Goal: Information Seeking & Learning: Learn about a topic

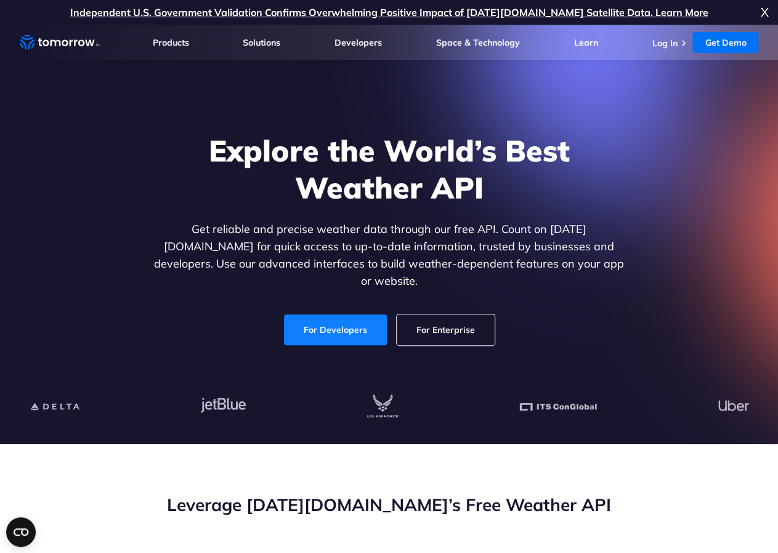
click at [326, 314] on link "For Developers" at bounding box center [335, 329] width 103 height 31
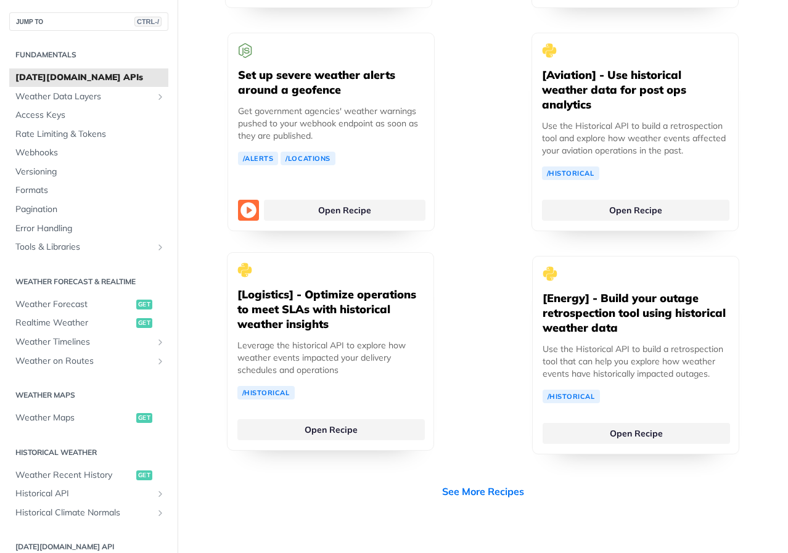
scroll to position [3266, 0]
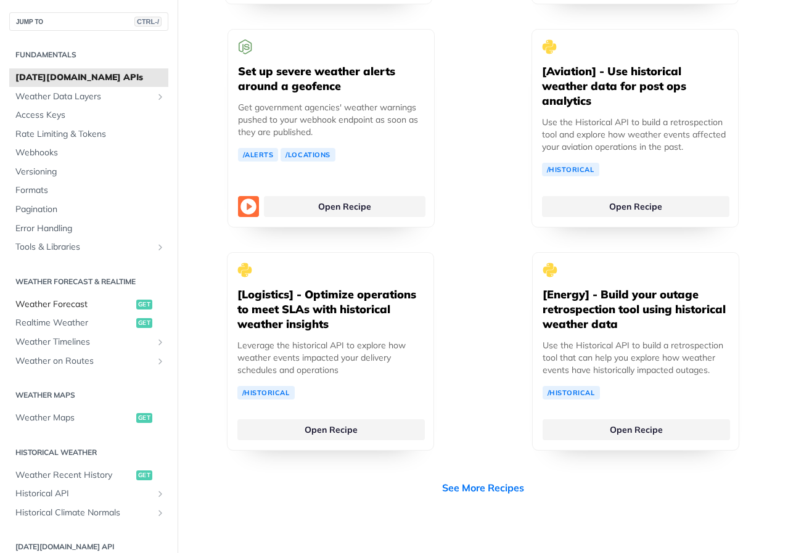
click at [77, 311] on span "Weather Forecast" at bounding box center [74, 304] width 118 height 12
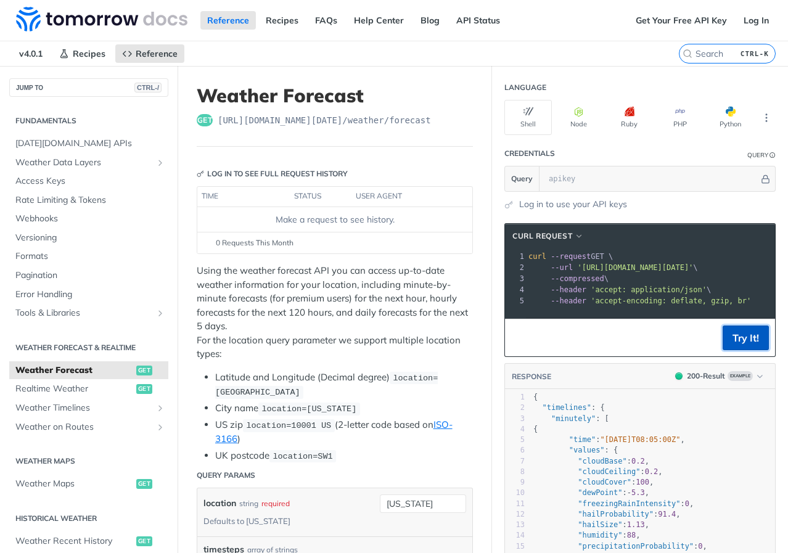
click at [748, 349] on button "Try It!" at bounding box center [745, 337] width 46 height 25
click at [687, 23] on link "Get Your Free API Key" at bounding box center [681, 20] width 105 height 18
